Goal: Task Accomplishment & Management: Complete application form

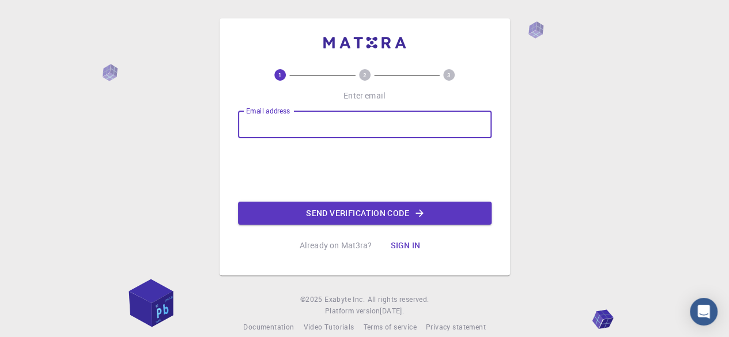
click at [348, 130] on input "Email address" at bounding box center [364, 125] width 253 height 28
type input "[PERSON_NAME][EMAIL_ADDRESS][PERSON_NAME][DOMAIN_NAME]"
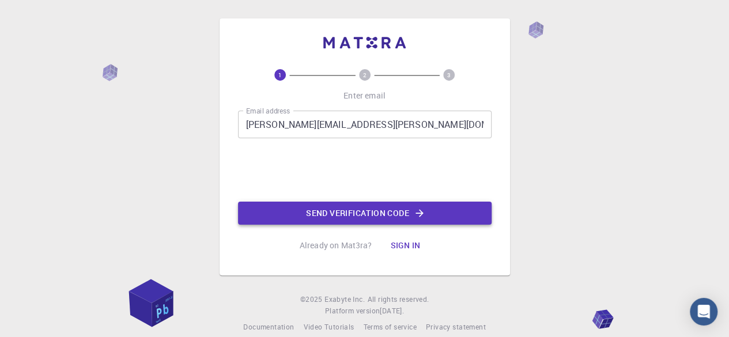
click at [320, 208] on button "Send verification code" at bounding box center [364, 213] width 253 height 23
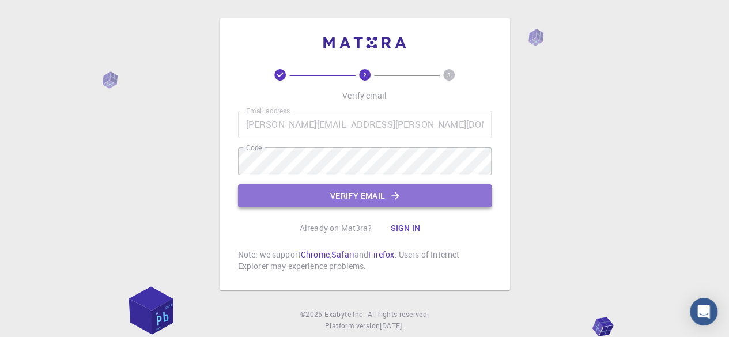
click at [420, 195] on button "Verify email" at bounding box center [364, 195] width 253 height 23
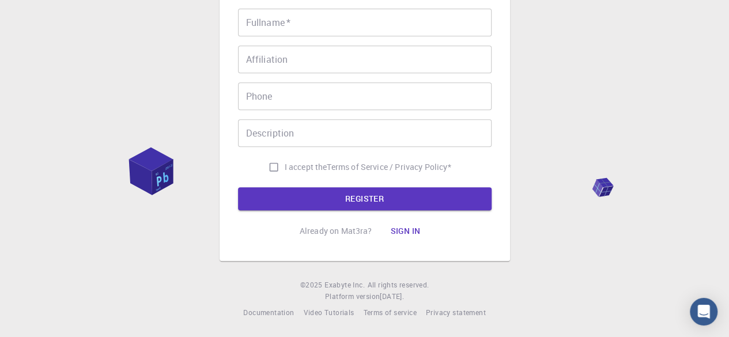
scroll to position [250, 0]
click at [268, 162] on input "I accept the Terms of Service / Privacy Policy *" at bounding box center [274, 167] width 22 height 22
checkbox input "true"
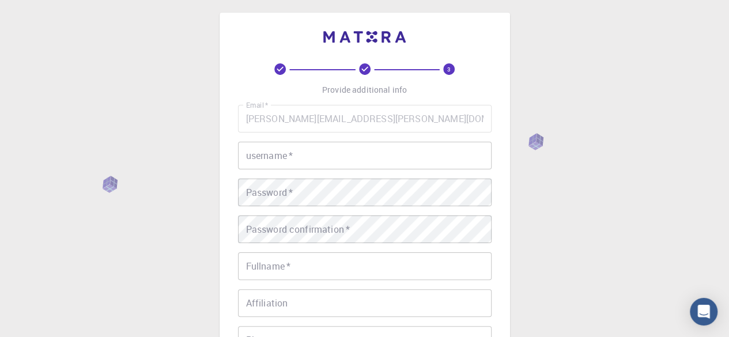
scroll to position [6, 0]
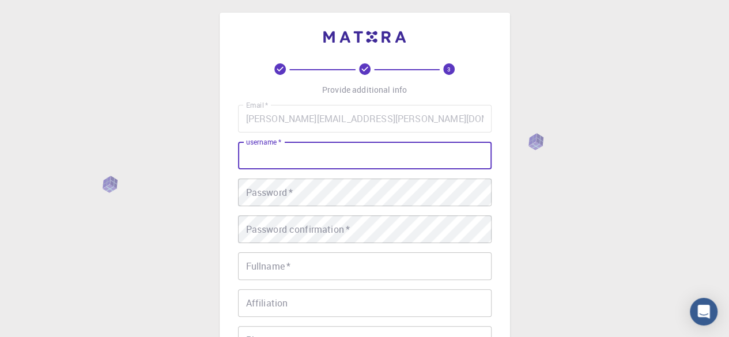
click at [310, 157] on input "username   *" at bounding box center [364, 156] width 253 height 28
type input "uri"
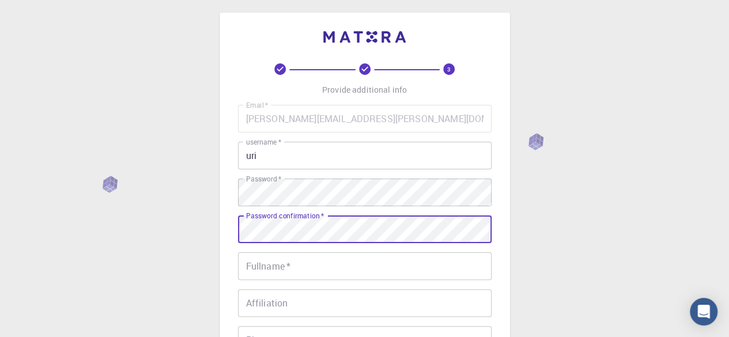
click at [362, 272] on input "Fullname   *" at bounding box center [364, 266] width 253 height 28
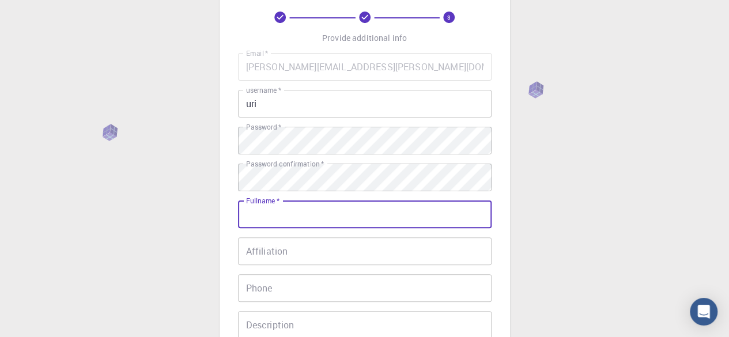
scroll to position [0, 0]
